Goal: Answer question/provide support: Share knowledge or assist other users

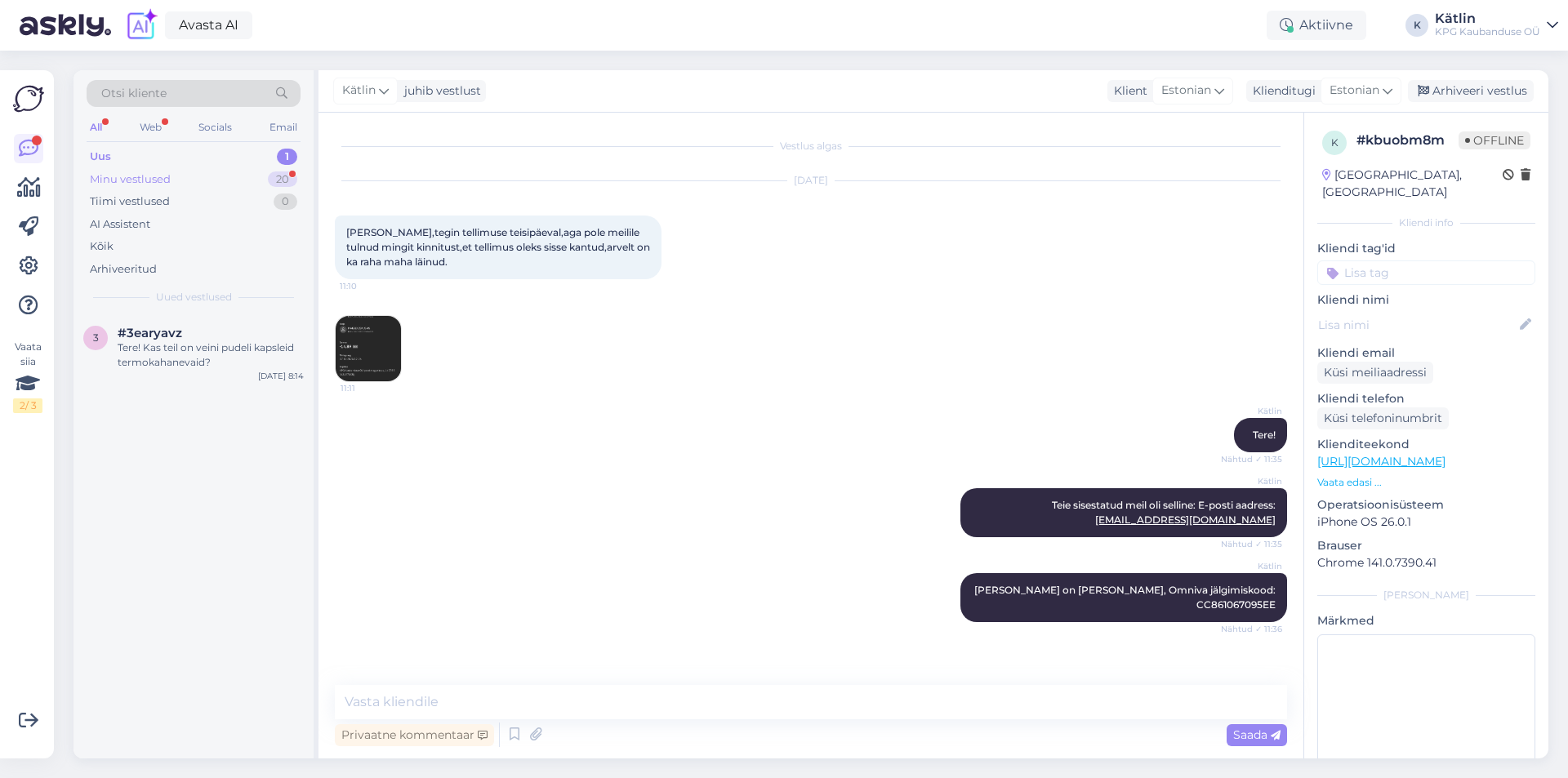
click at [182, 185] on div "Minu vestlused 20" at bounding box center [194, 179] width 214 height 23
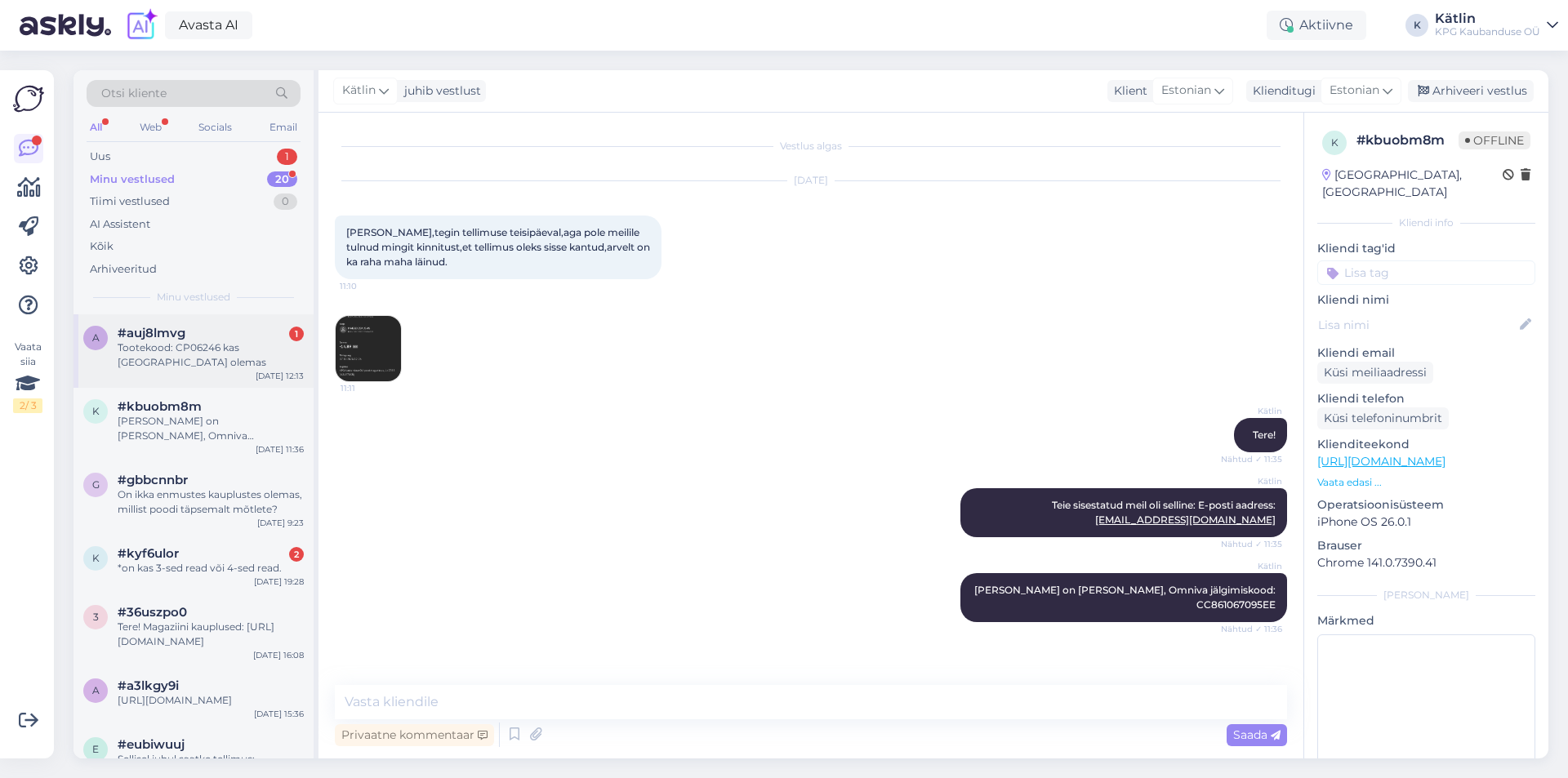
click at [195, 361] on div "Tootekood: CP06246 kas [GEOGRAPHIC_DATA] olemas" at bounding box center [211, 354] width 186 height 29
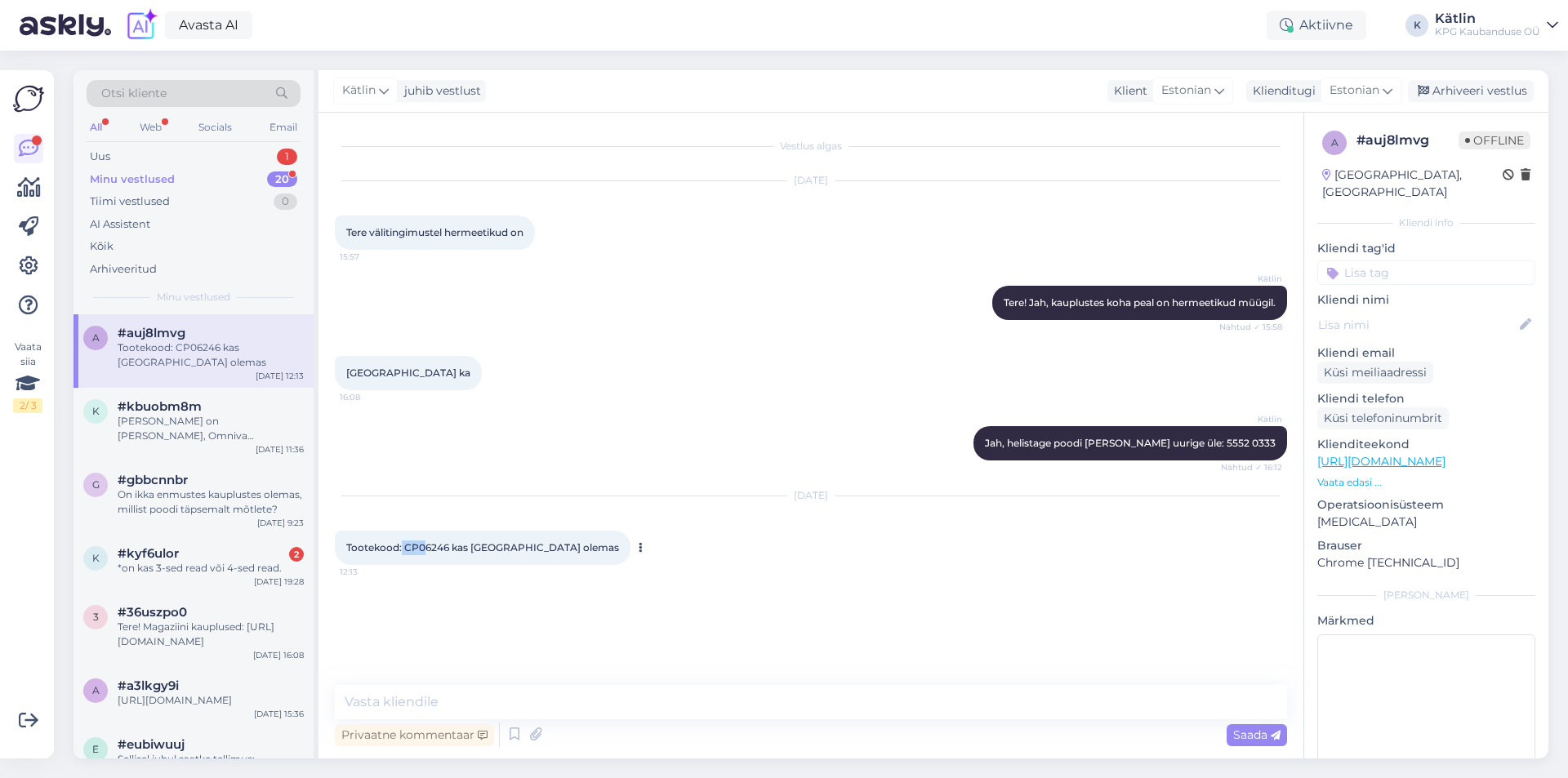
drag, startPoint x: 402, startPoint y: 545, endPoint x: 425, endPoint y: 547, distance: 23.7
click at [425, 547] on span "Tootekood: CP06246 kas [GEOGRAPHIC_DATA] olemas" at bounding box center [482, 547] width 273 height 12
drag, startPoint x: 425, startPoint y: 547, endPoint x: 416, endPoint y: 547, distance: 9.8
click at [425, 547] on span "Tootekood: CP06246 kas [GEOGRAPHIC_DATA] olemas" at bounding box center [482, 547] width 273 height 12
click at [410, 547] on span "Tootekood: CP06246 kas [GEOGRAPHIC_DATA] olemas" at bounding box center [482, 547] width 273 height 12
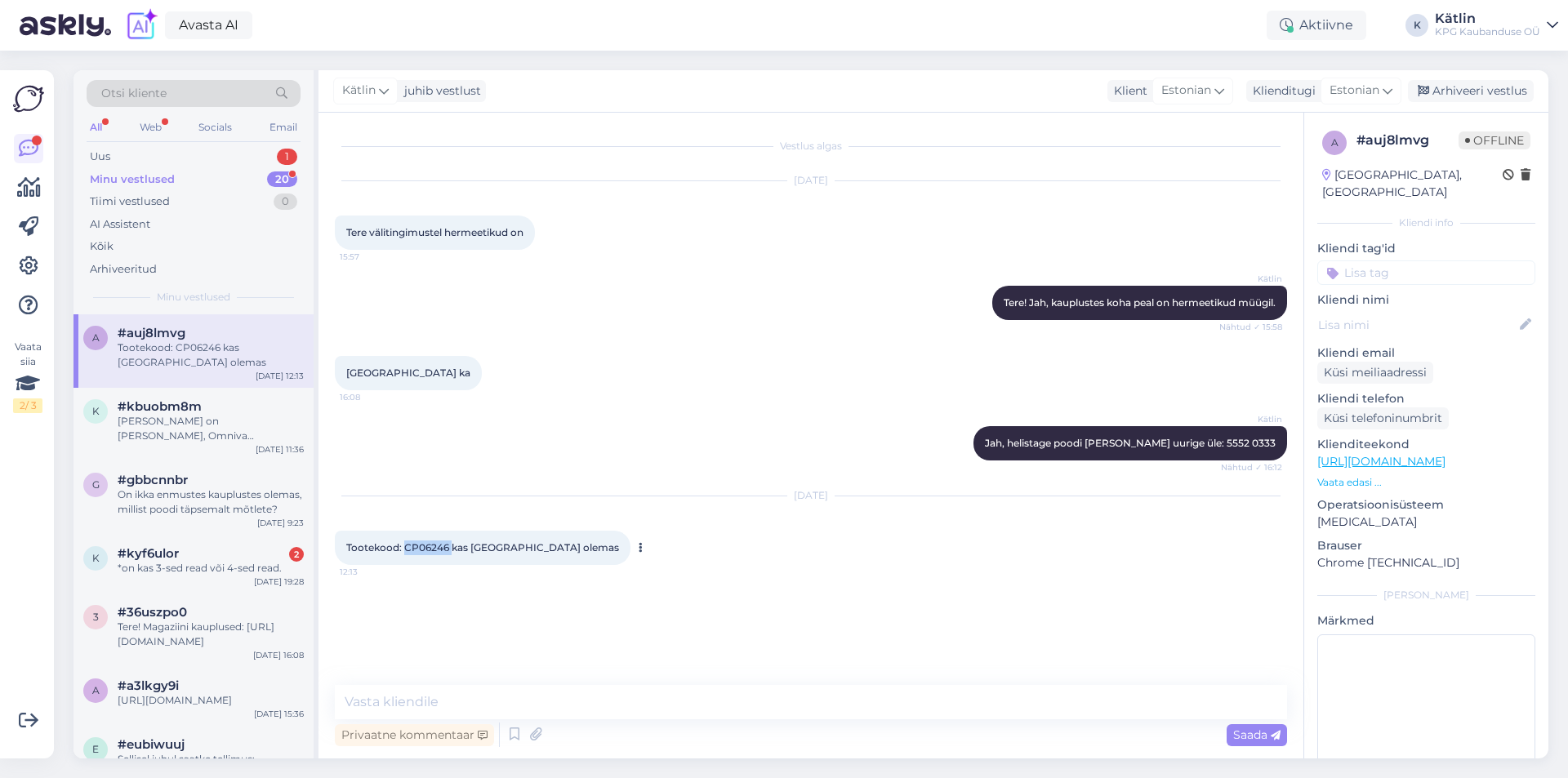
drag, startPoint x: 405, startPoint y: 546, endPoint x: 452, endPoint y: 546, distance: 47.4
click at [452, 546] on span "Tootekood: CP06246 kas [GEOGRAPHIC_DATA] olemas" at bounding box center [482, 547] width 273 height 12
copy span "CP06246"
click at [405, 705] on textarea at bounding box center [811, 702] width 952 height 34
type textarea "Tere!"
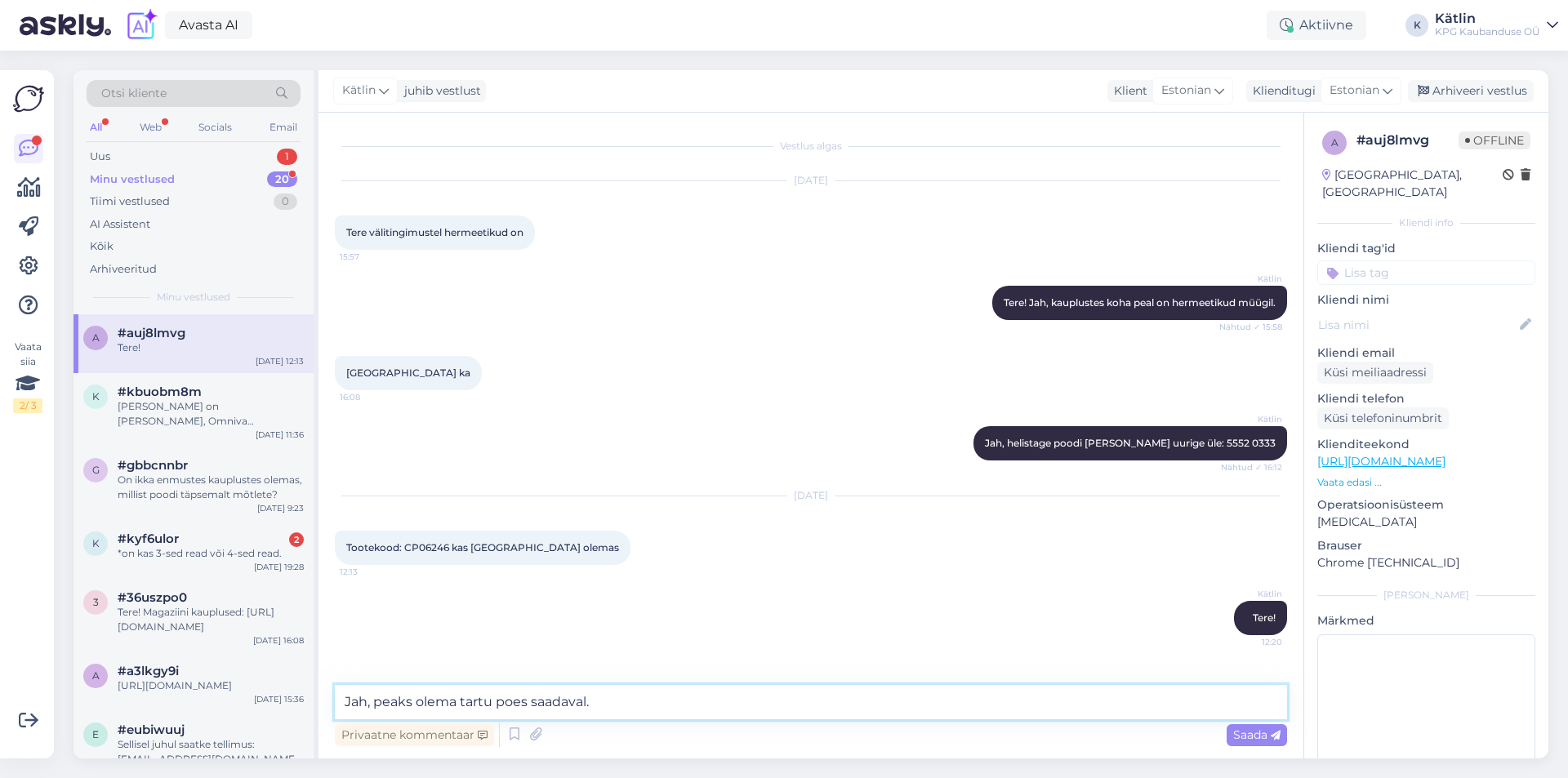
type textarea "Jah, peaks olema tartu poes saadaval."
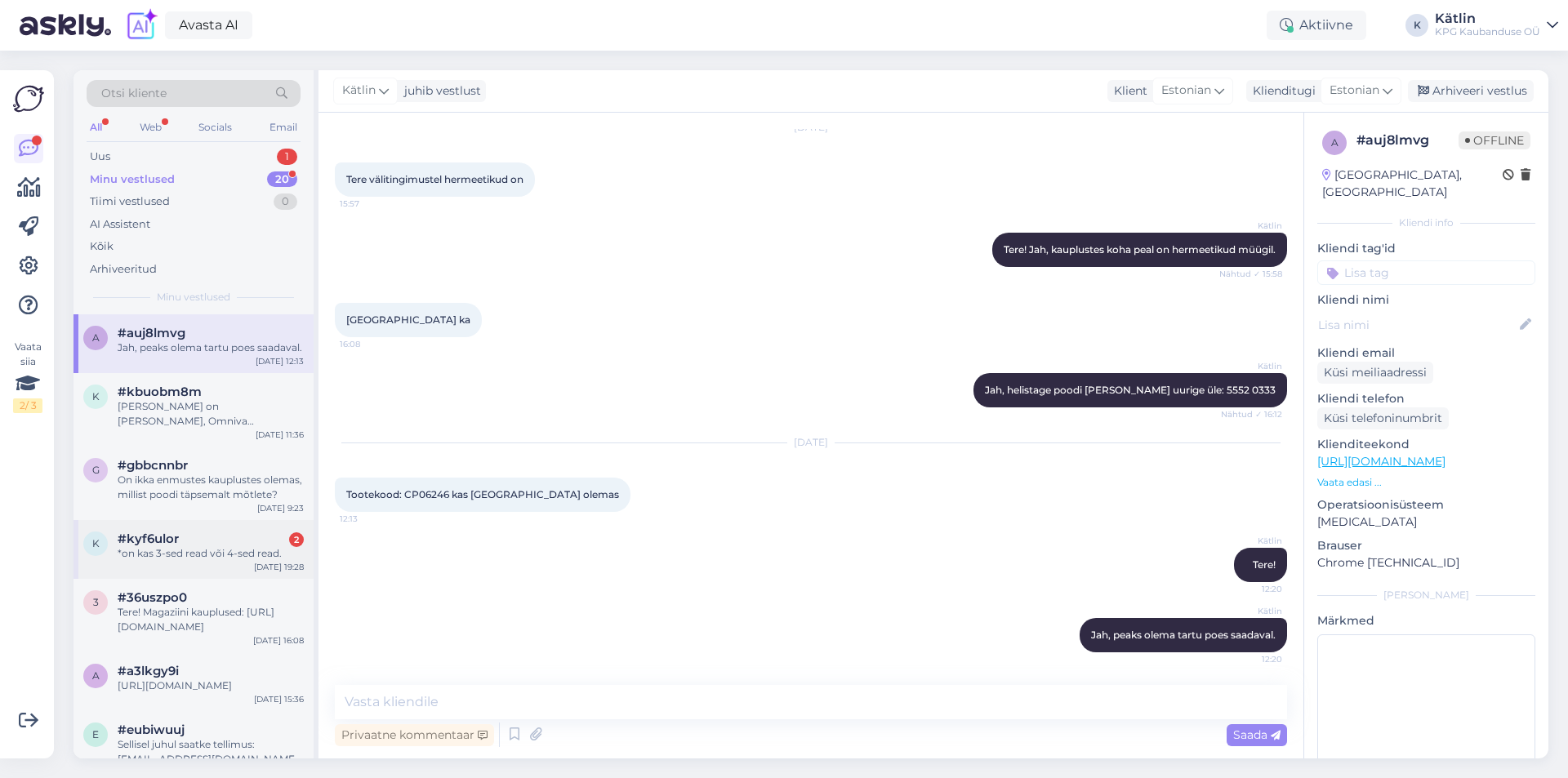
click at [179, 544] on div "#kyf6ulor 2" at bounding box center [211, 539] width 186 height 15
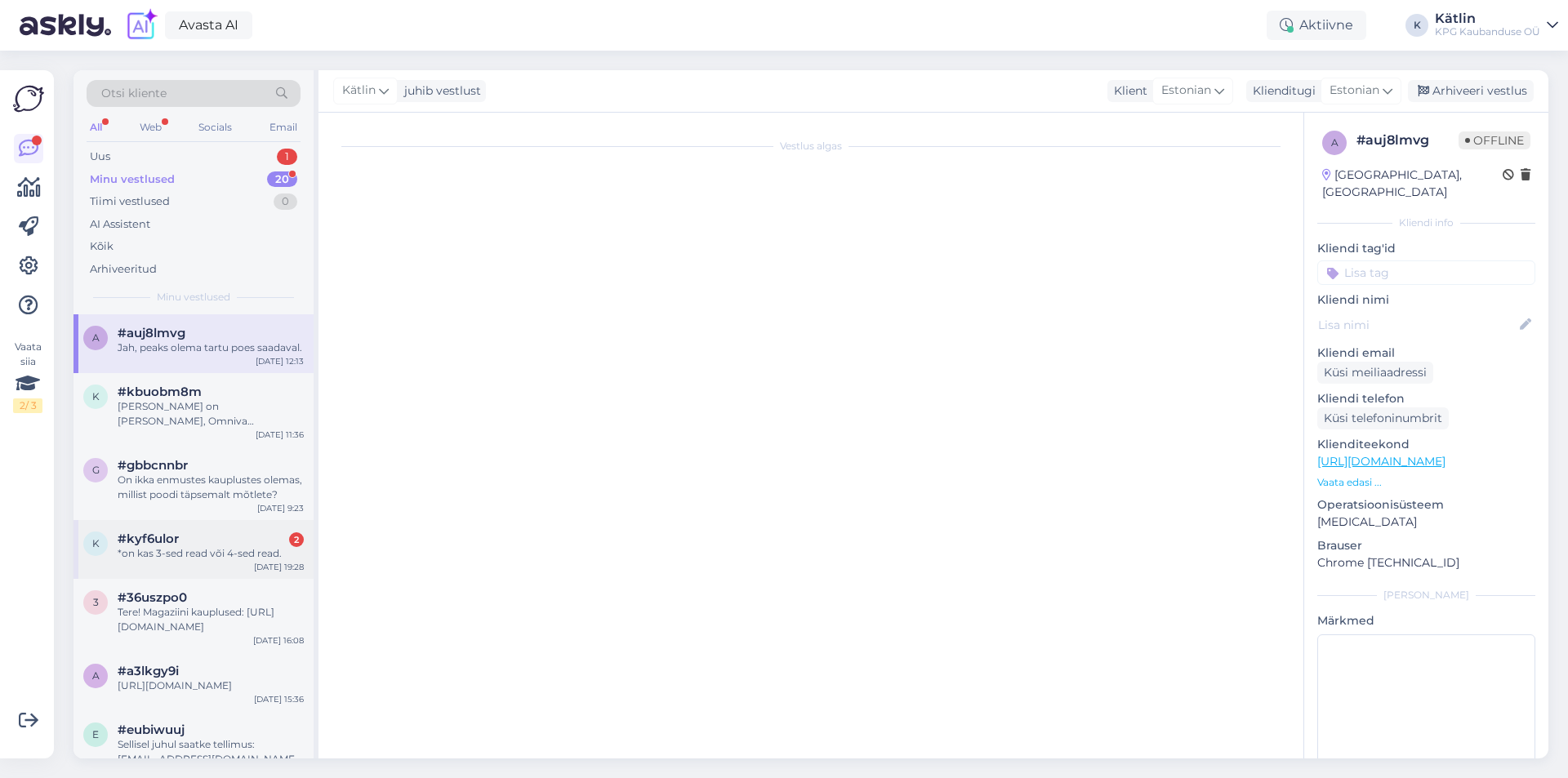
scroll to position [0, 0]
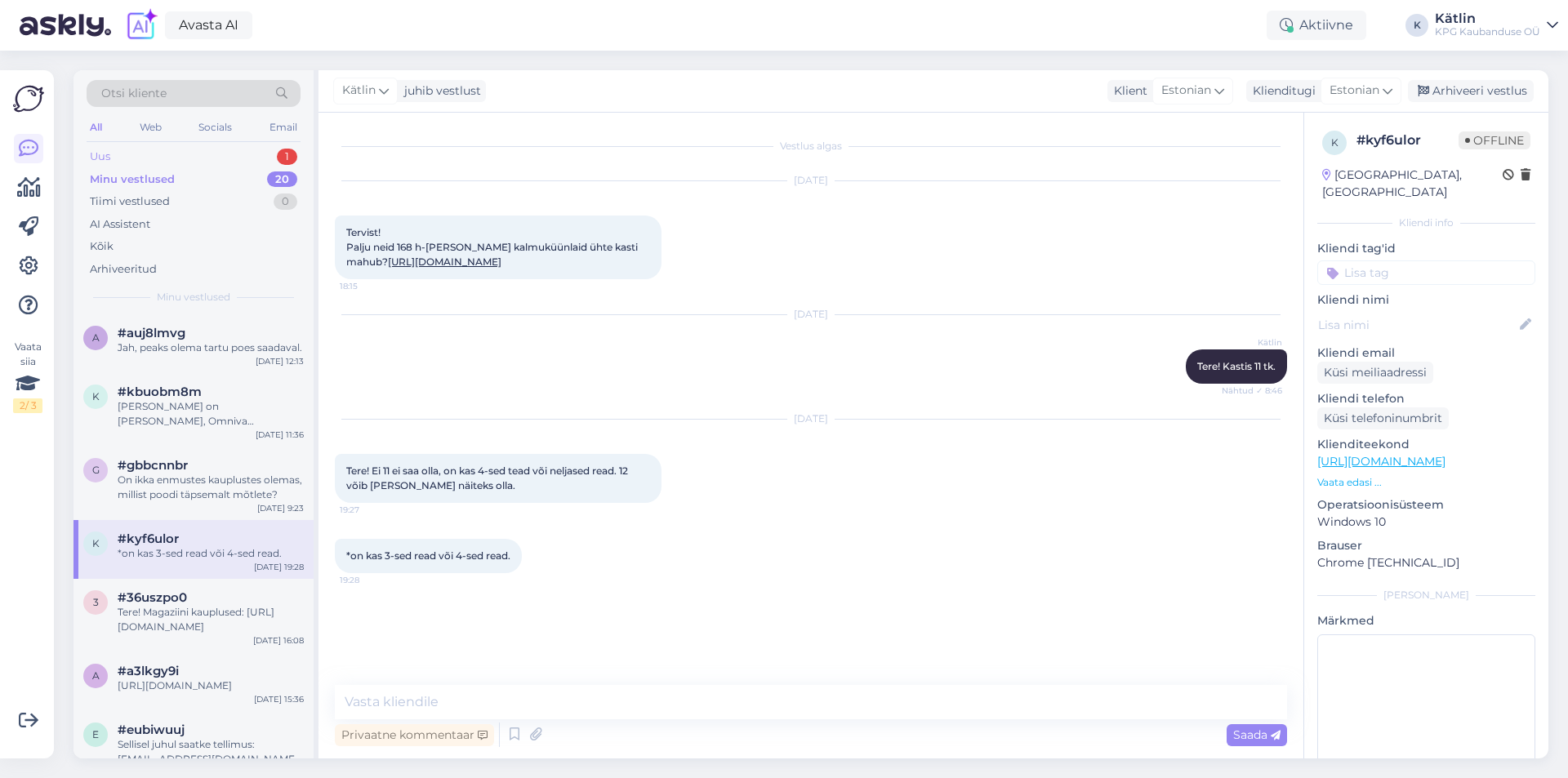
click at [91, 157] on div "Uus" at bounding box center [100, 157] width 20 height 16
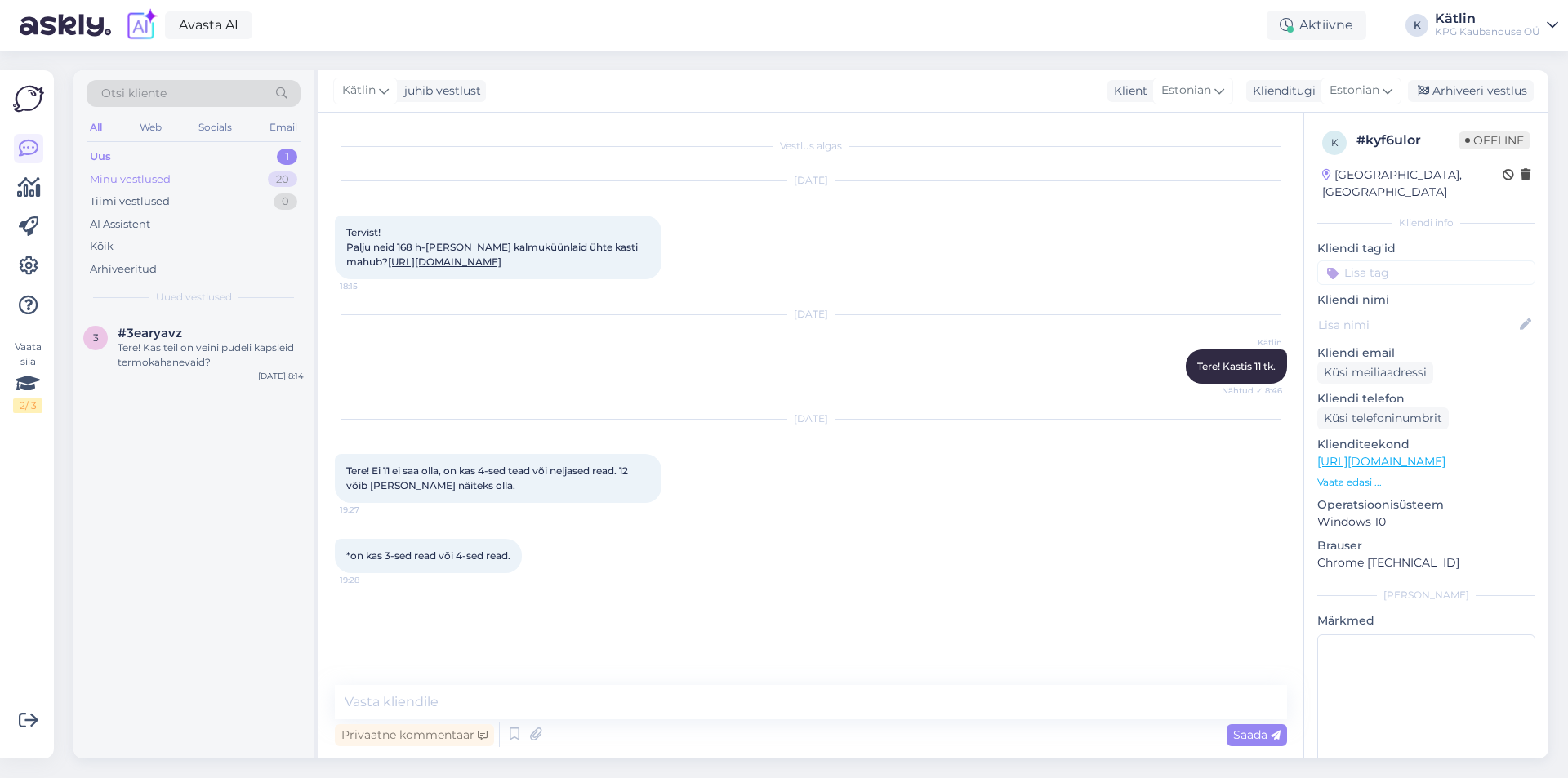
click at [146, 178] on div "Minu vestlused" at bounding box center [130, 179] width 81 height 16
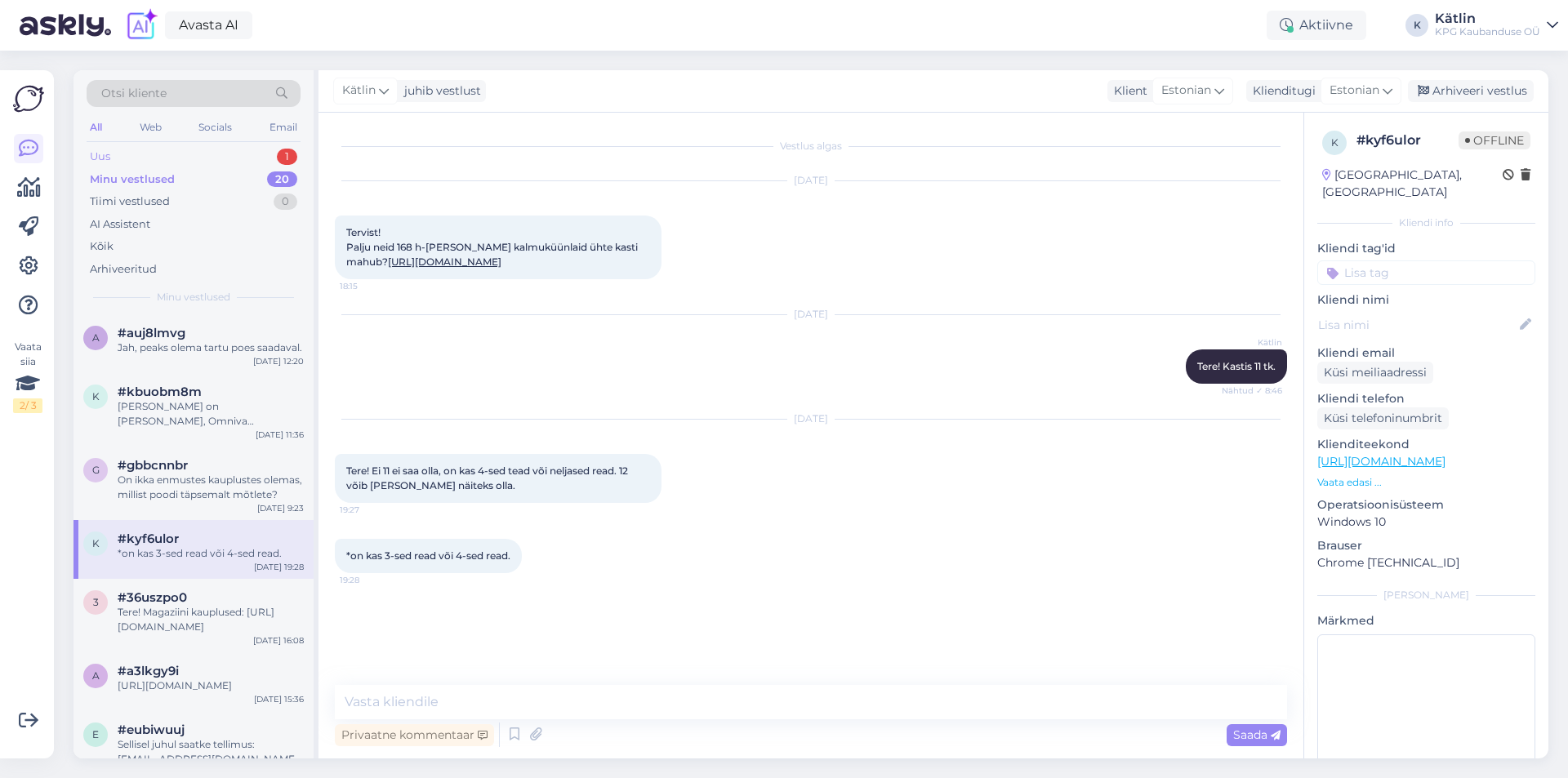
click at [177, 164] on div "Uus 1" at bounding box center [194, 156] width 214 height 23
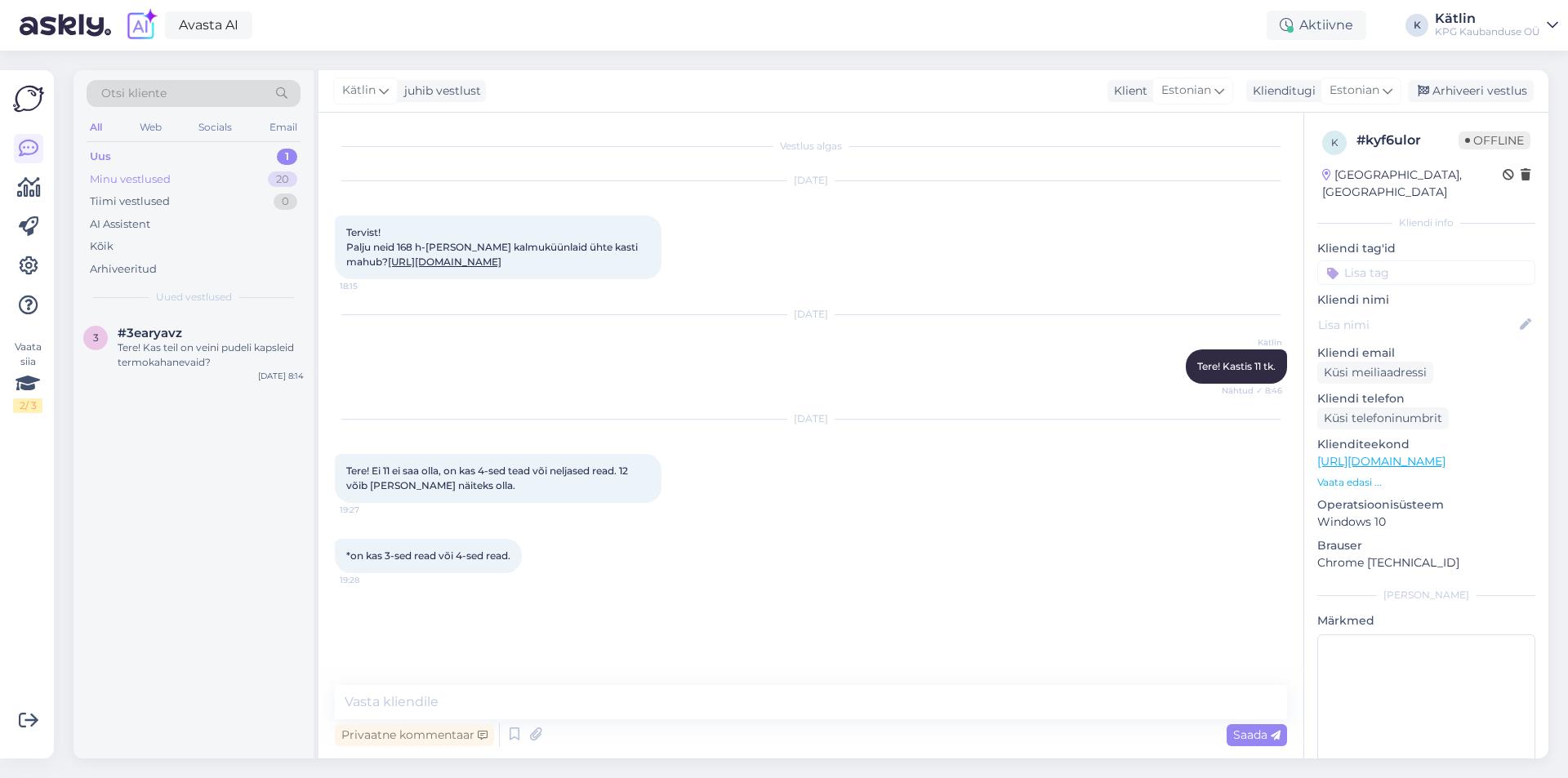
click at [168, 188] on div "Minu vestlused 20" at bounding box center [194, 179] width 214 height 23
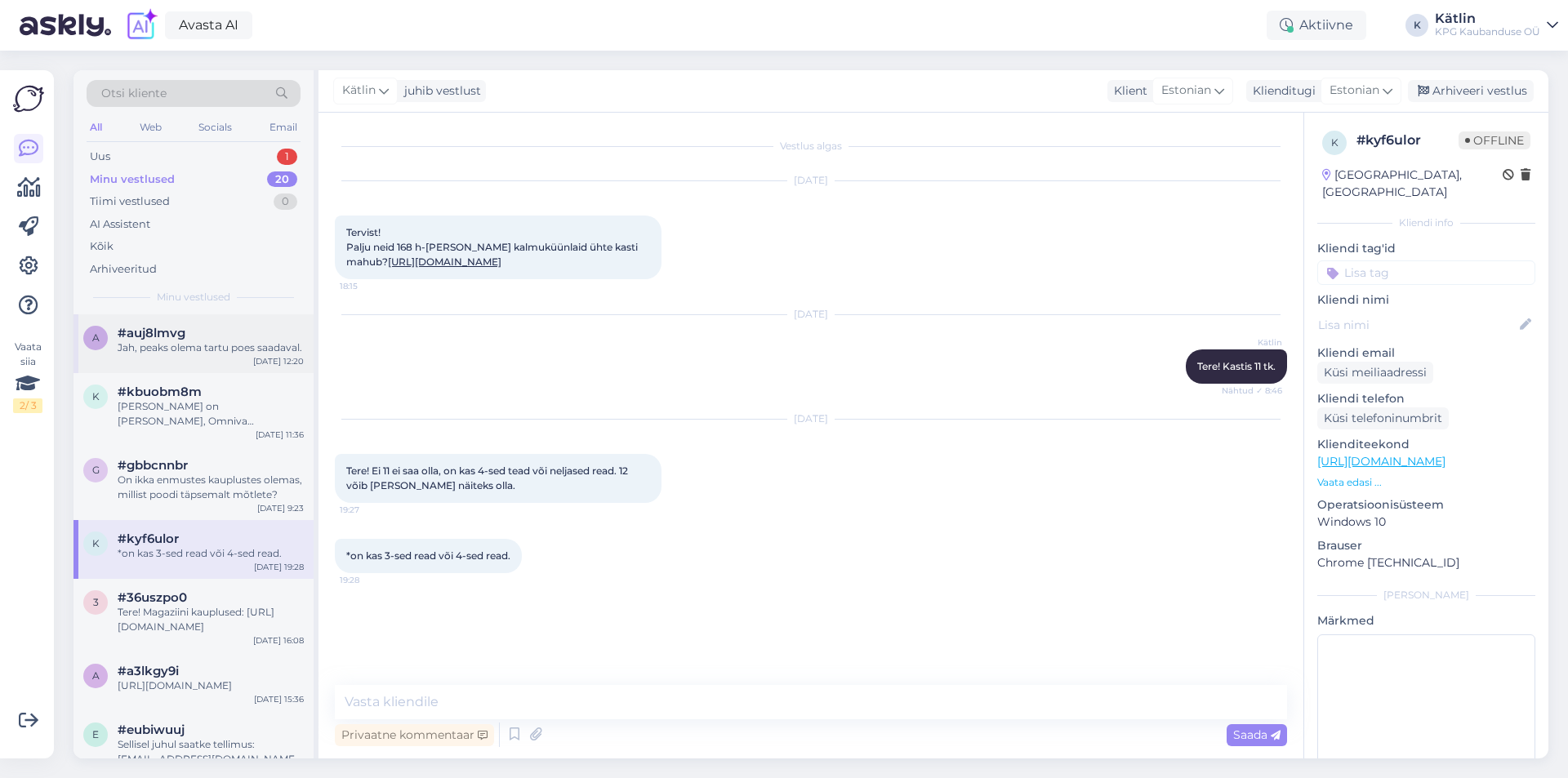
click at [184, 339] on span "#auj8lmvg" at bounding box center [152, 333] width 68 height 15
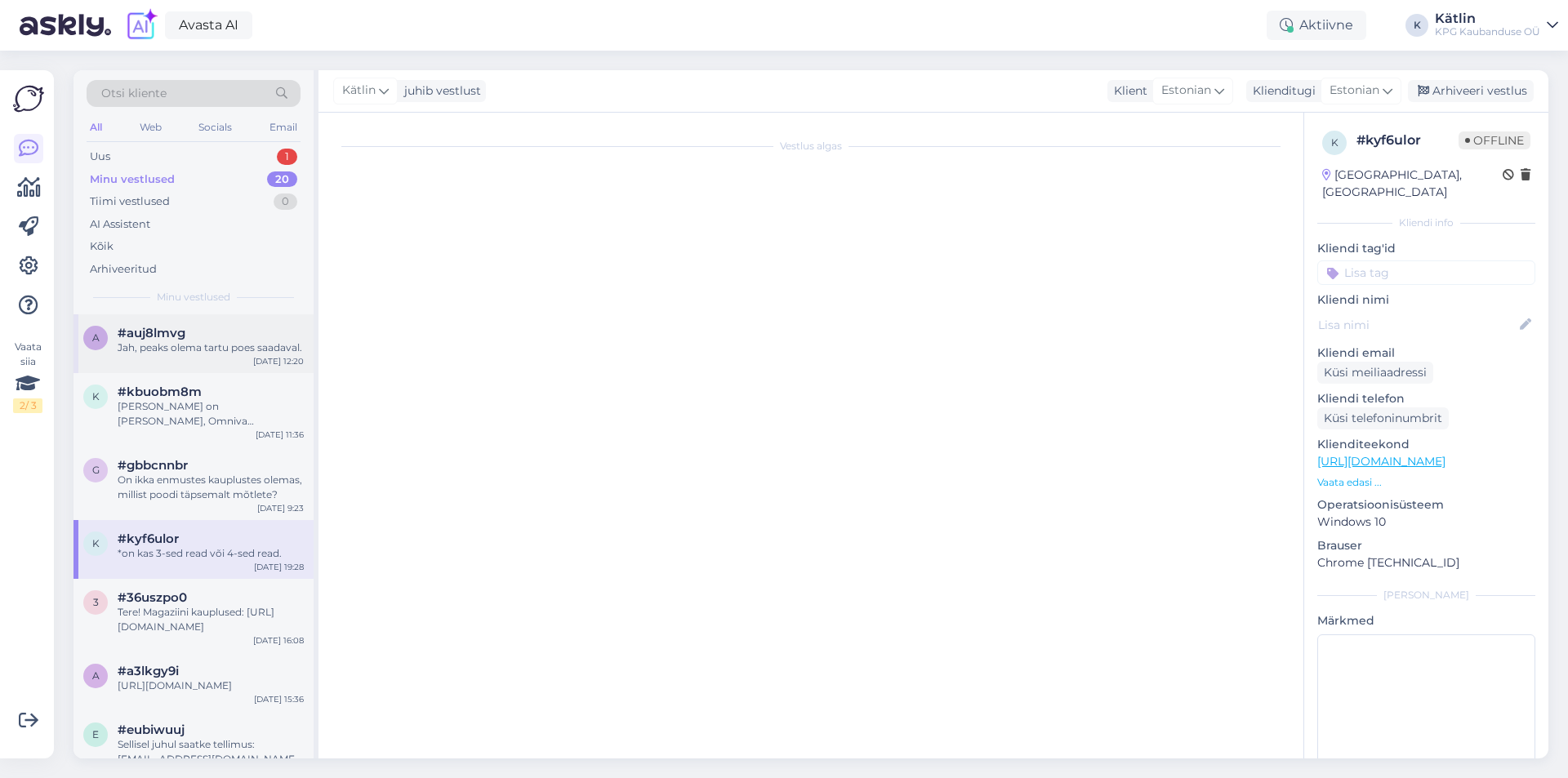
scroll to position [53, 0]
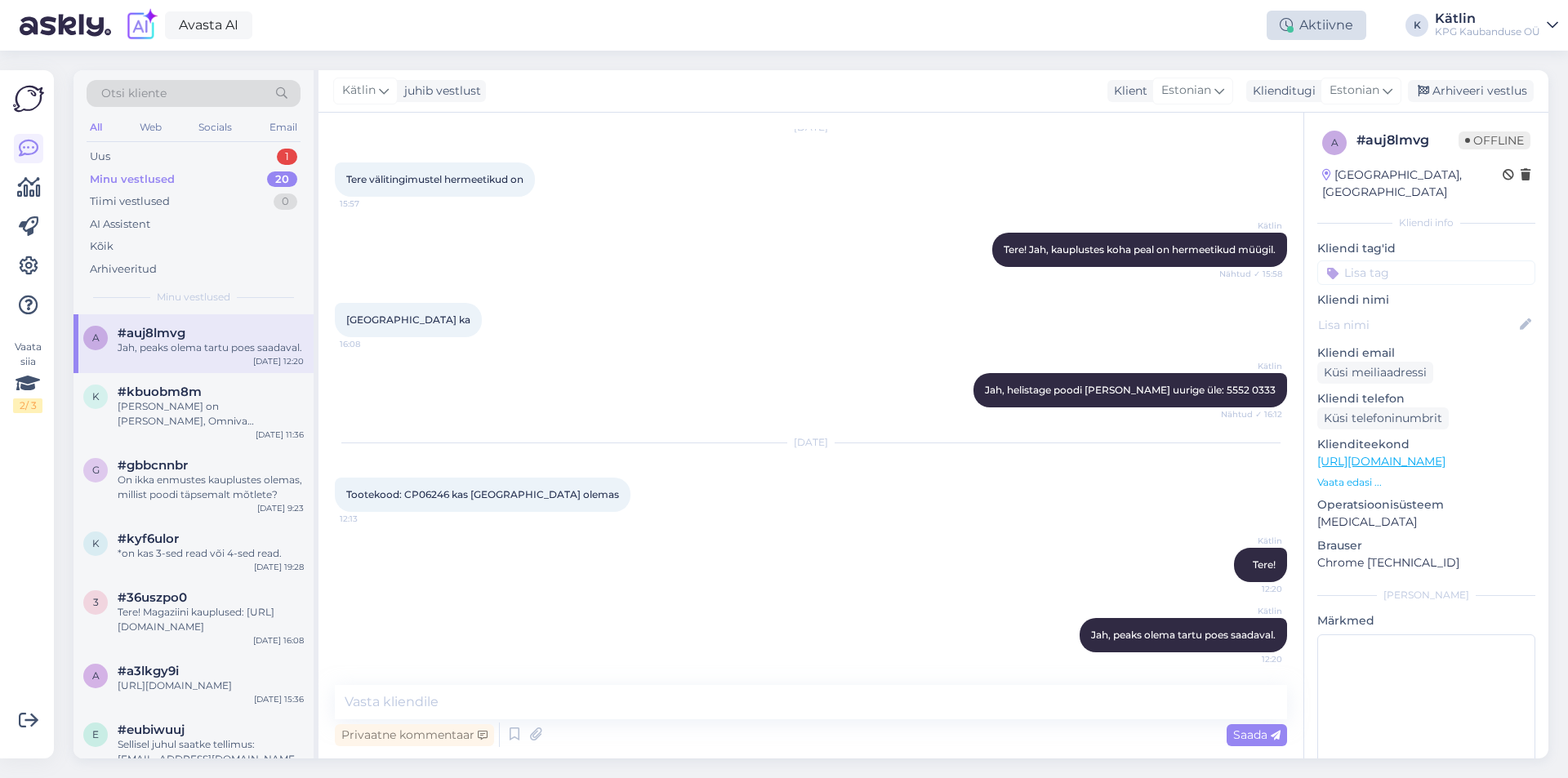
click at [1292, 27] on div at bounding box center [1290, 29] width 7 height 7
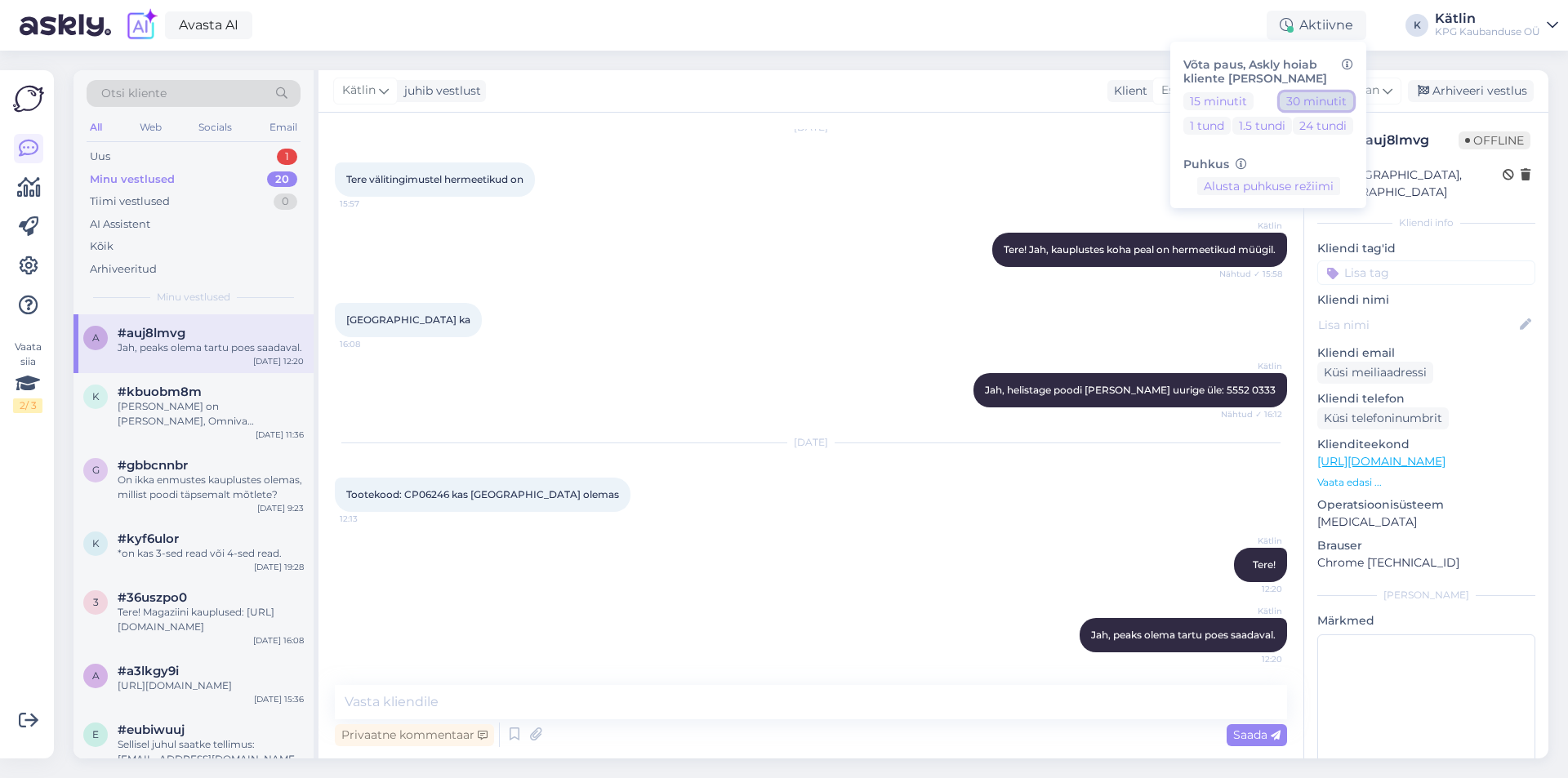
click at [1323, 104] on button "30 minutit" at bounding box center [1315, 101] width 73 height 18
